Goal: Task Accomplishment & Management: Complete application form

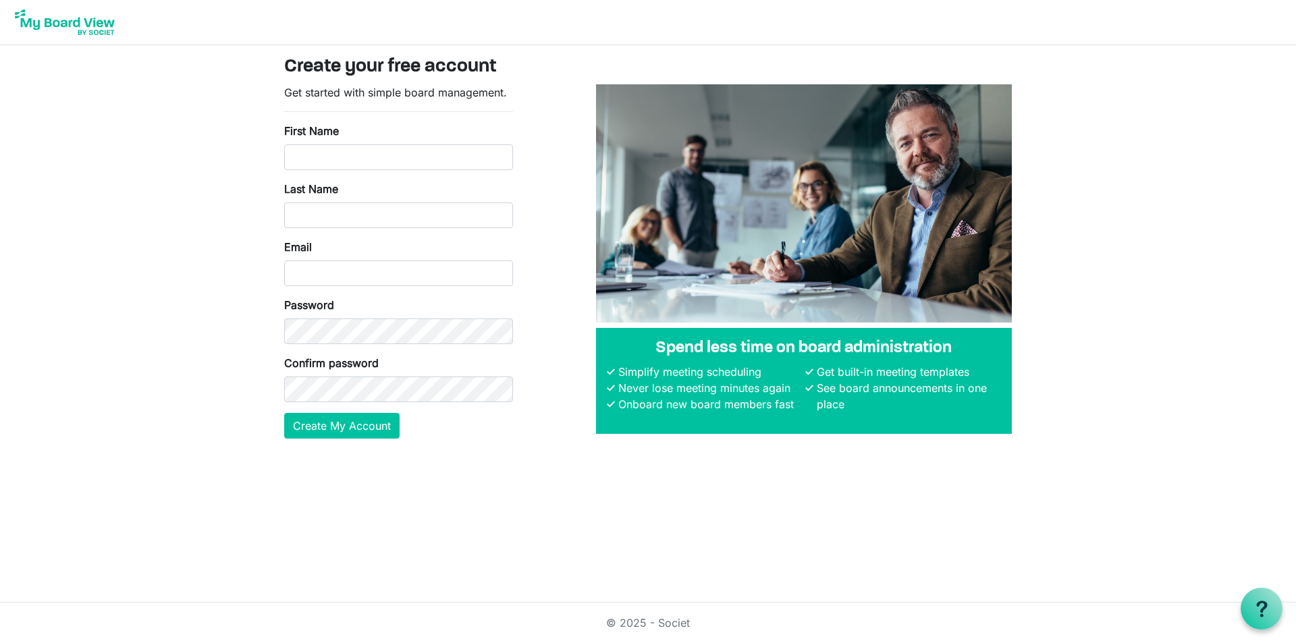
click at [371, 142] on div "First Name" at bounding box center [398, 146] width 229 height 47
click at [371, 153] on input "First Name" at bounding box center [398, 157] width 229 height 26
type input "[PERSON_NAME]"
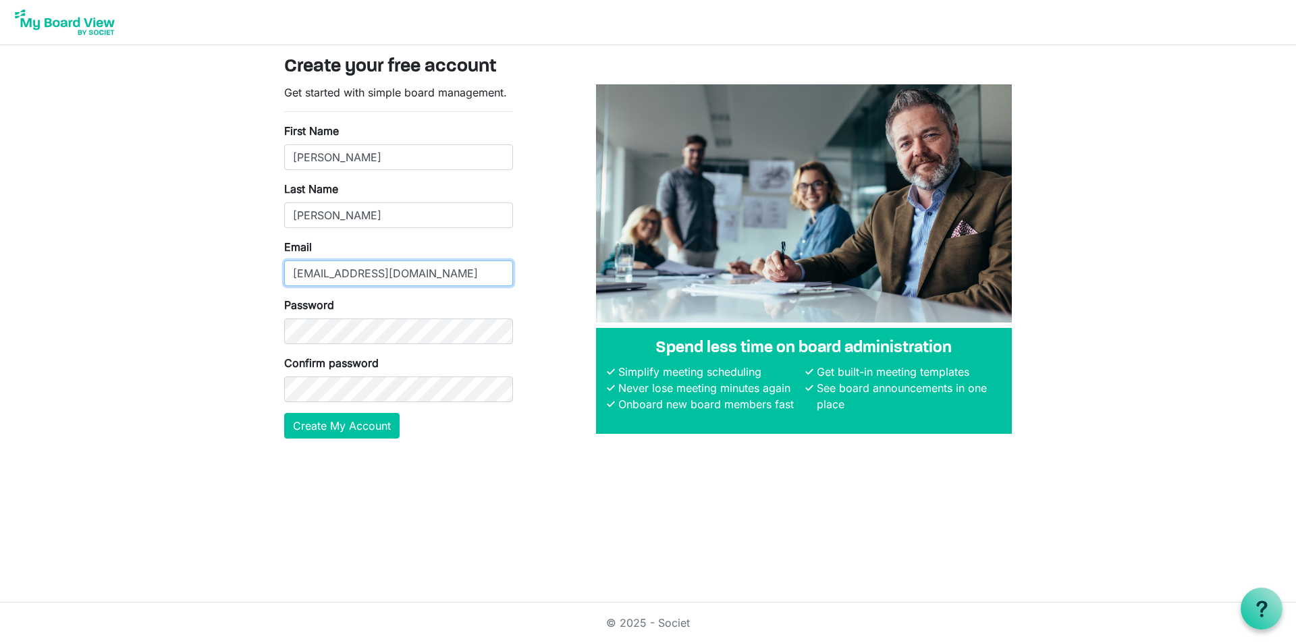
type input "[EMAIL_ADDRESS][DOMAIN_NAME]"
click at [359, 430] on button "Create My Account" at bounding box center [341, 426] width 115 height 26
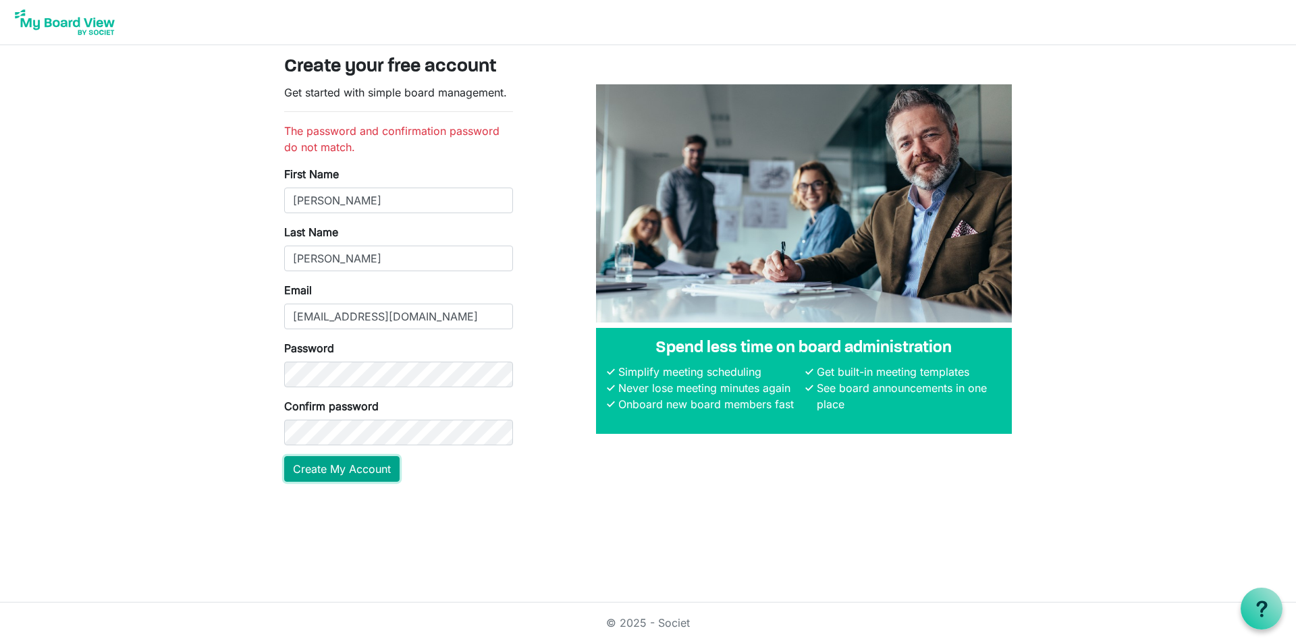
click at [350, 502] on main "Create your free account Get started with simple board management. The password…" at bounding box center [648, 274] width 750 height 458
click at [369, 467] on button "Create My Account" at bounding box center [341, 469] width 115 height 26
click at [193, 368] on body "Create your free account Get started with simple board management. The password…" at bounding box center [648, 252] width 1296 height 504
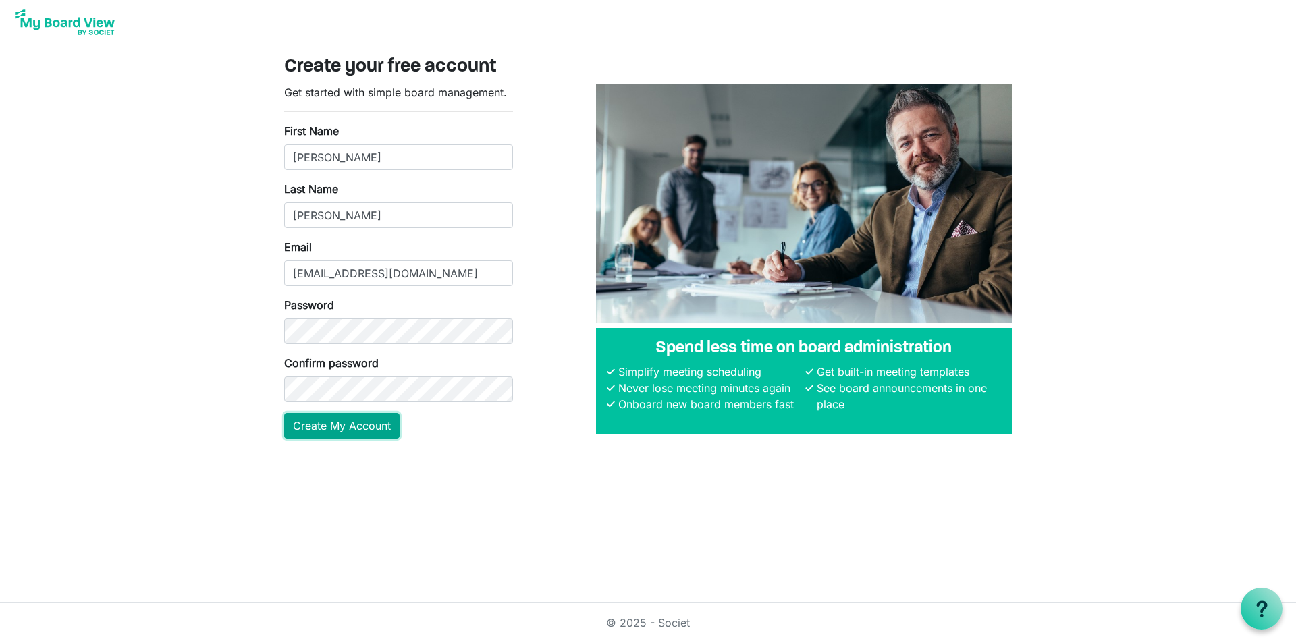
click at [362, 413] on button "Create My Account" at bounding box center [341, 426] width 115 height 26
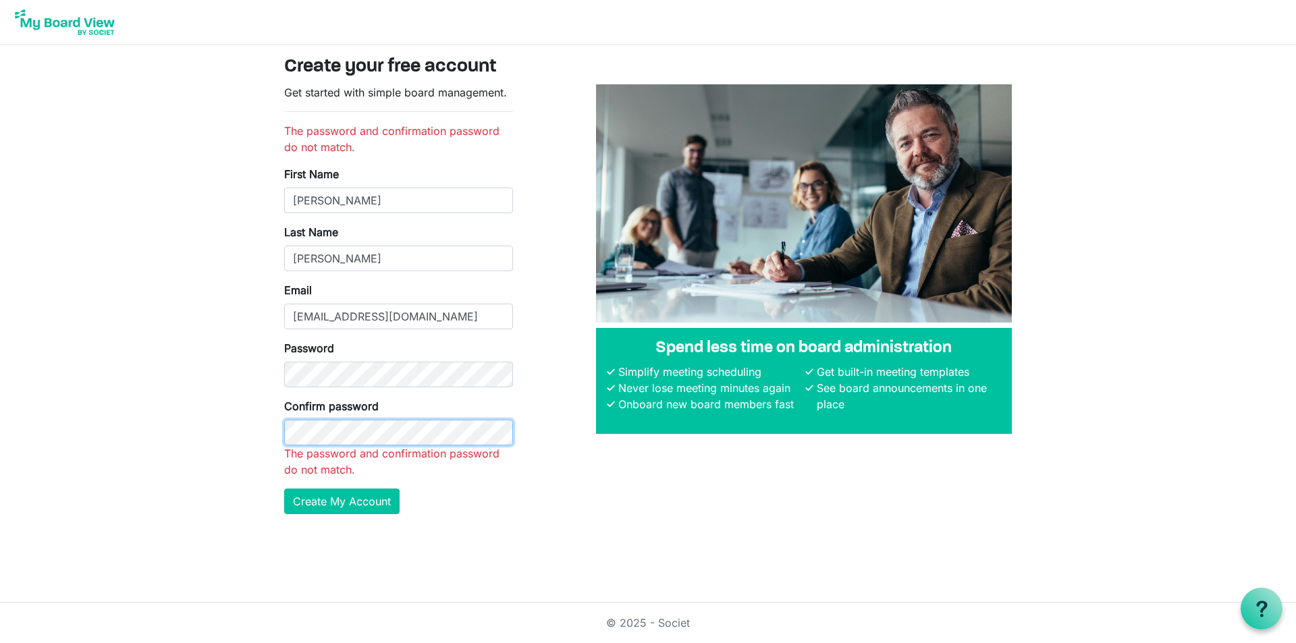
click at [284, 489] on button "Create My Account" at bounding box center [341, 502] width 115 height 26
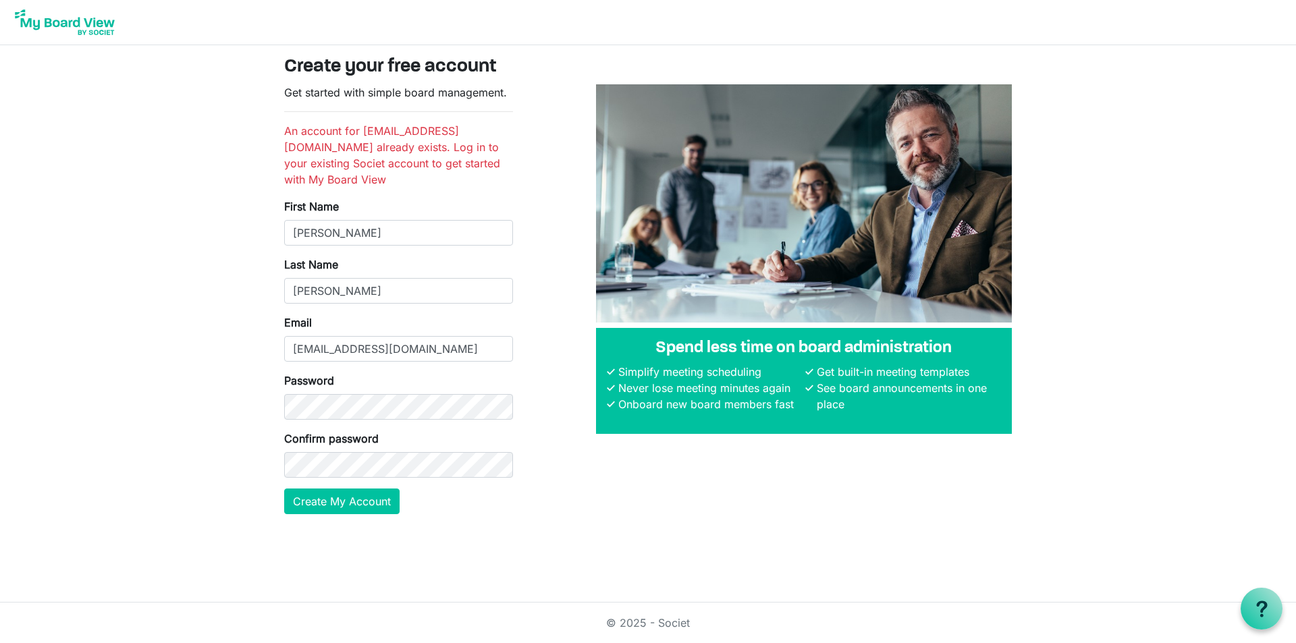
click at [352, 105] on form "Get started with simple board management. An account for MSpadaro@eastoncc.com …" at bounding box center [398, 299] width 229 height 430
click at [145, 24] on nav at bounding box center [648, 22] width 1296 height 45
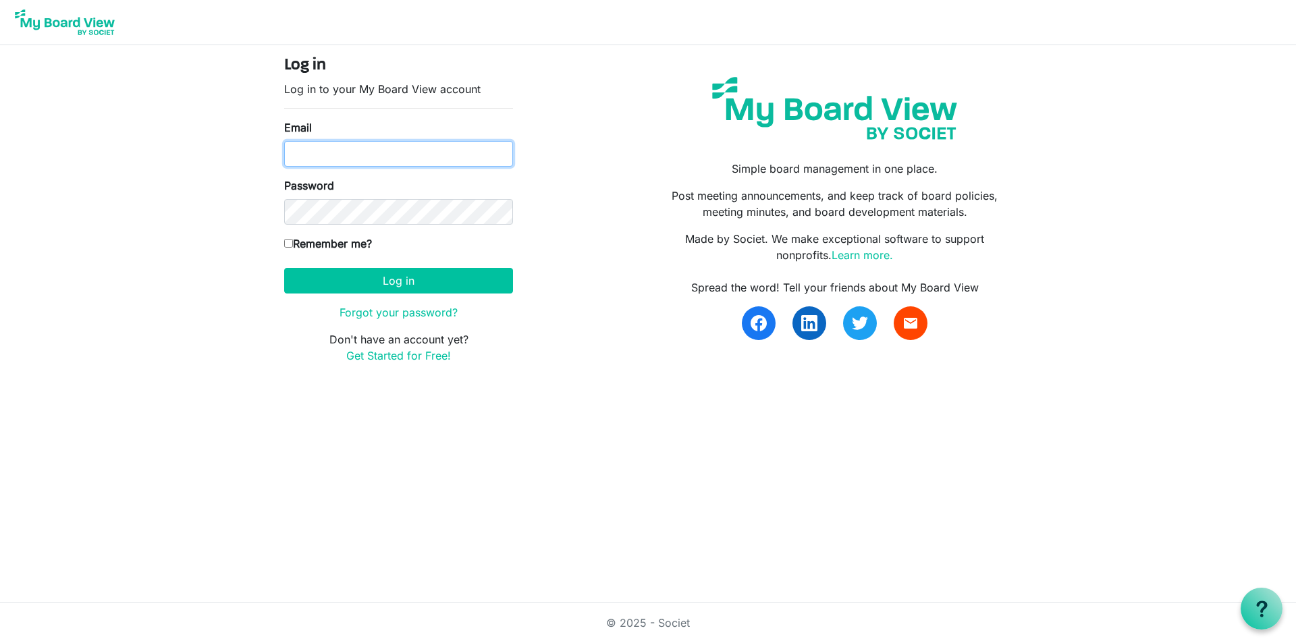
click at [367, 153] on input "Email" at bounding box center [398, 154] width 229 height 26
type input "[EMAIL_ADDRESS][DOMAIN_NAME]"
click at [411, 317] on link "Forgot your password?" at bounding box center [399, 313] width 118 height 14
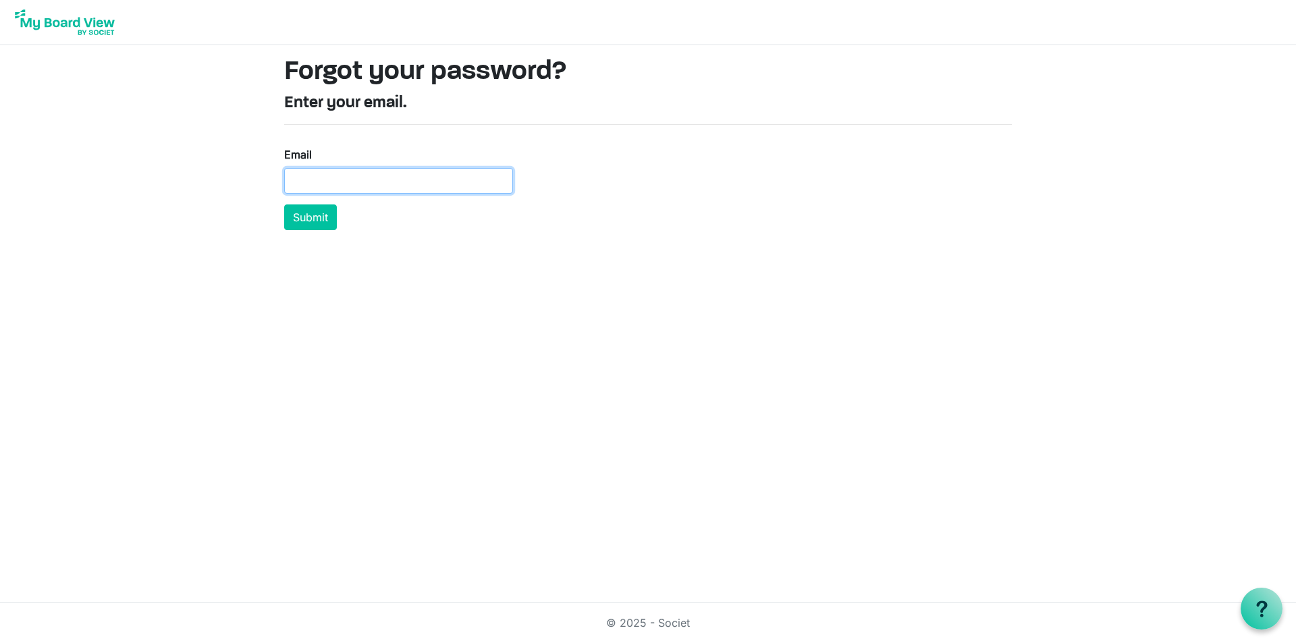
click at [374, 172] on input "Email" at bounding box center [398, 181] width 229 height 26
type input "[EMAIL_ADDRESS][DOMAIN_NAME]"
click at [315, 221] on button "Submit" at bounding box center [310, 218] width 53 height 26
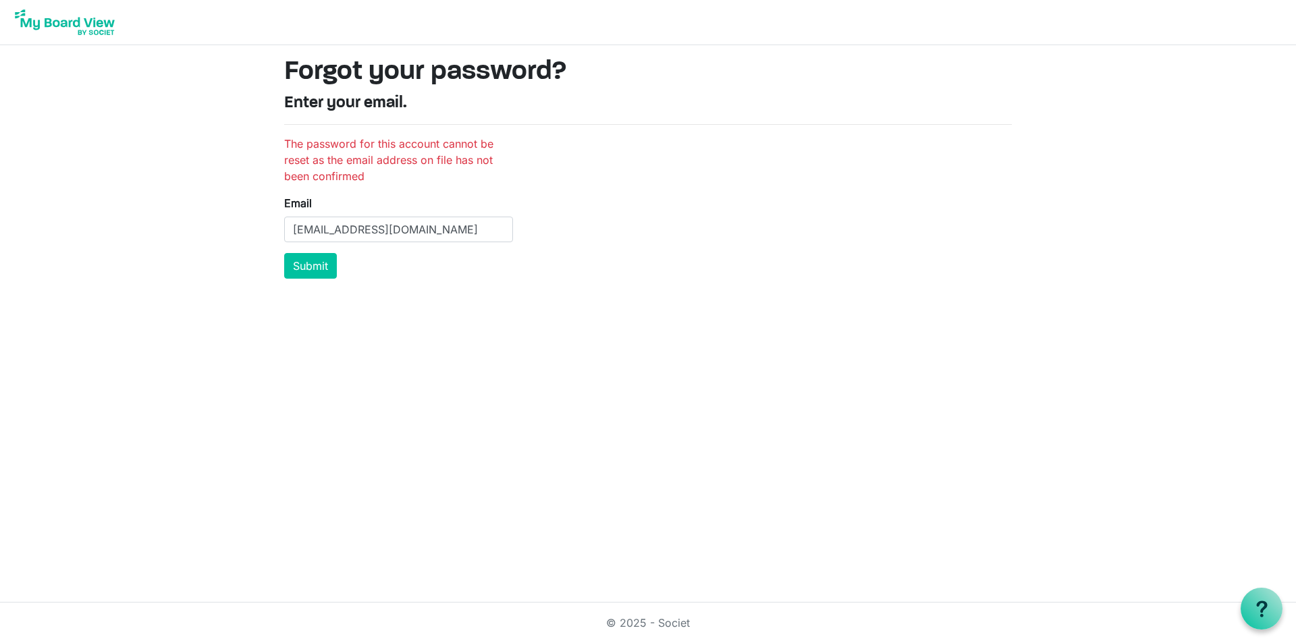
click at [82, 32] on img at bounding box center [65, 22] width 108 height 34
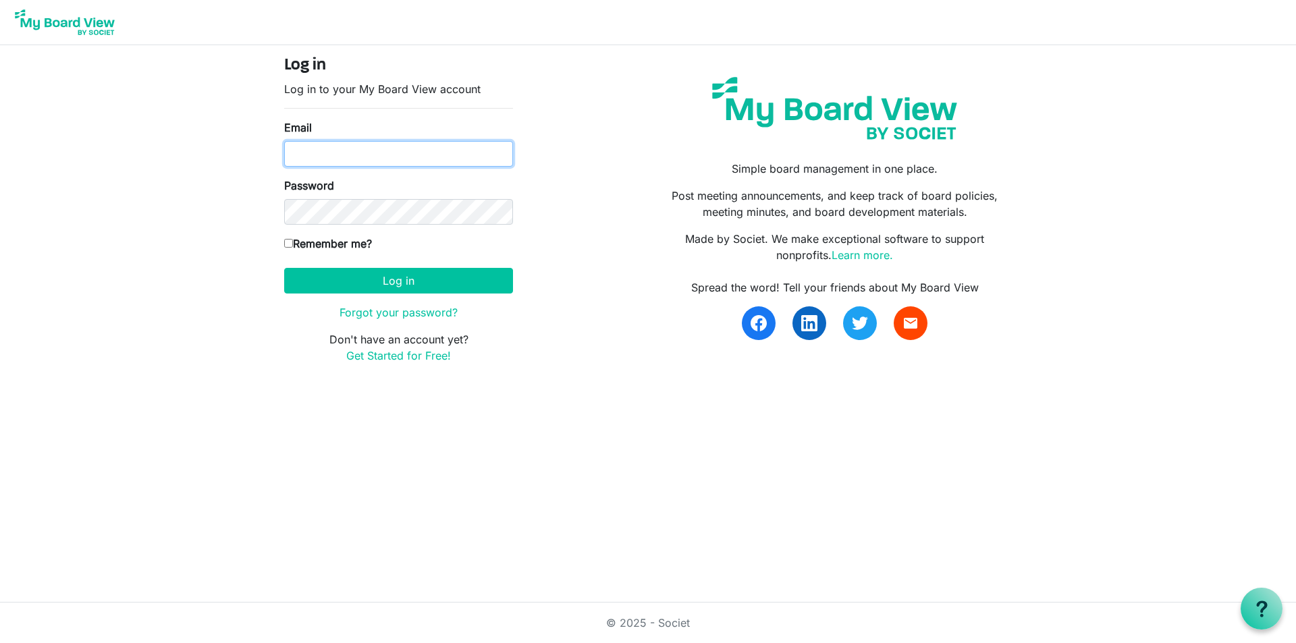
click at [389, 153] on input "Email" at bounding box center [398, 154] width 229 height 26
type input "[EMAIL_ADDRESS][DOMAIN_NAME]"
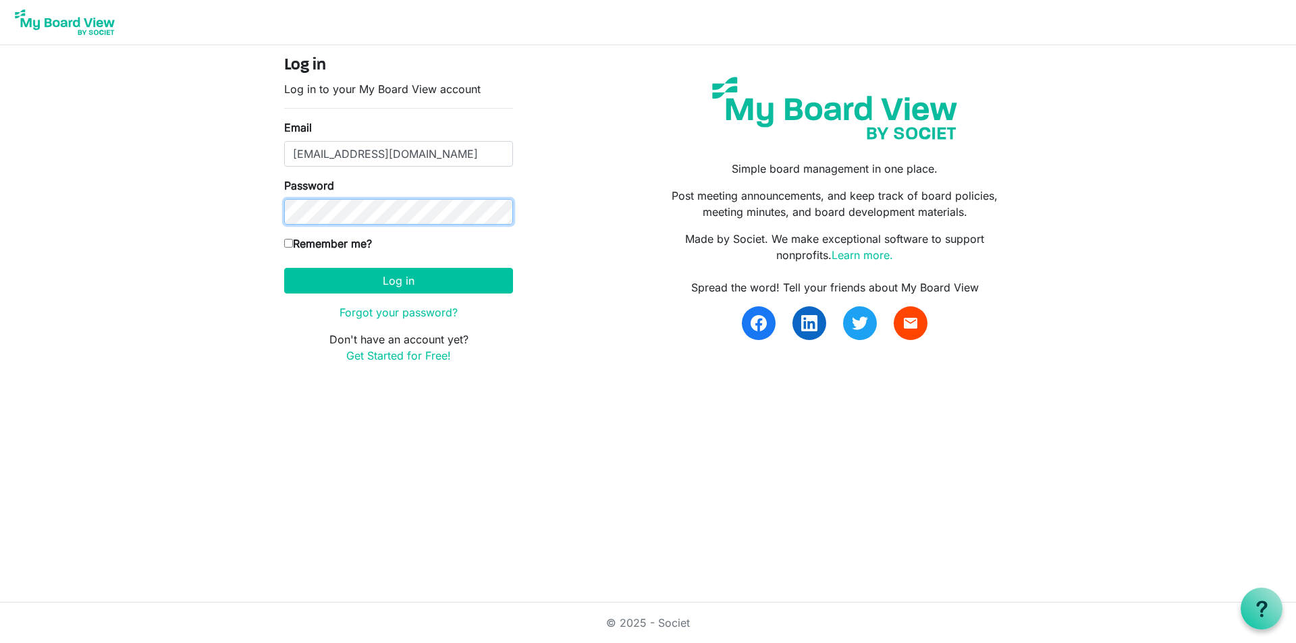
click at [284, 268] on button "Log in" at bounding box center [398, 281] width 229 height 26
